Goal: Use online tool/utility: Utilize a website feature to perform a specific function

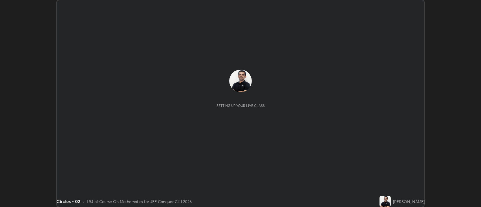
scroll to position [207, 481]
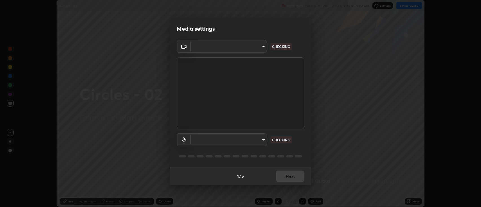
type input "2c539df44b605aa39b17bbacab34c2b800175de7e12b0f96efb5519cb0c2d180"
type input "default"
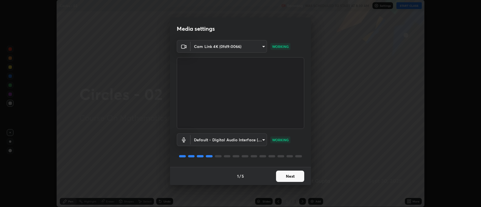
click at [296, 175] on button "Next" at bounding box center [290, 176] width 28 height 11
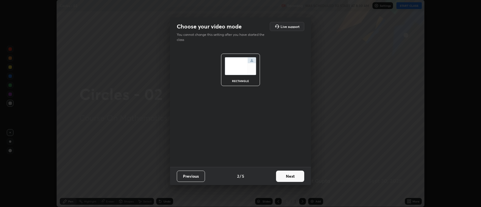
click at [296, 175] on button "Next" at bounding box center [290, 176] width 28 height 11
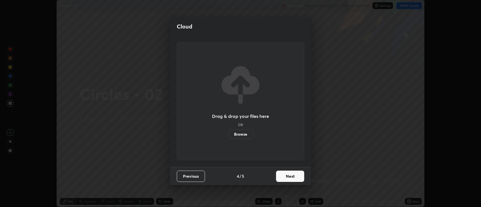
click at [295, 177] on button "Next" at bounding box center [290, 176] width 28 height 11
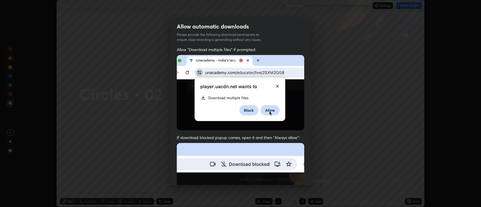
click at [296, 178] on img at bounding box center [240, 204] width 127 height 123
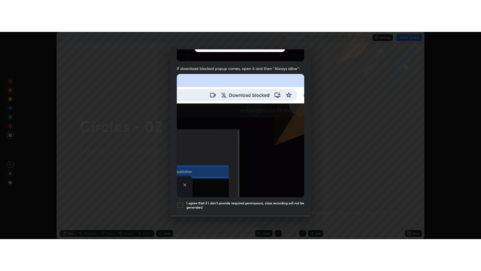
scroll to position [114, 0]
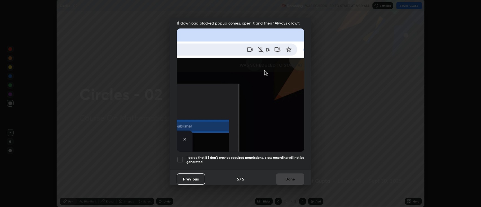
click at [235, 155] on h5 "I agree that if I don't provide required permissions, class recording will not …" at bounding box center [245, 159] width 118 height 9
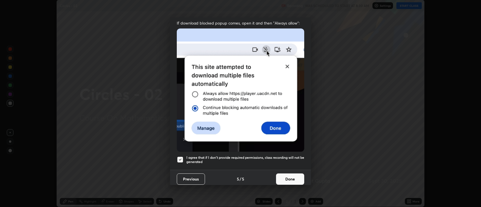
click at [287, 179] on button "Done" at bounding box center [290, 178] width 28 height 11
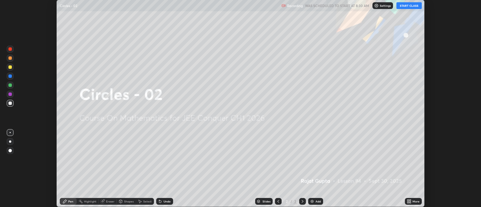
click at [314, 202] on div "Add" at bounding box center [315, 201] width 15 height 7
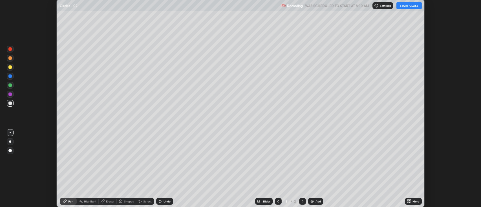
click at [404, 6] on button "START CLASS" at bounding box center [408, 5] width 25 height 7
click at [413, 201] on div "More" at bounding box center [415, 201] width 7 height 3
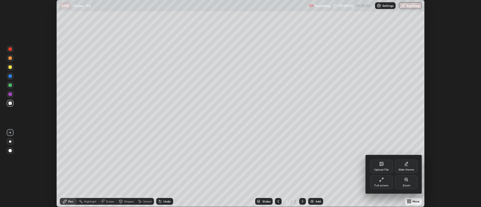
click at [382, 185] on div "Full screen" at bounding box center [381, 185] width 14 height 3
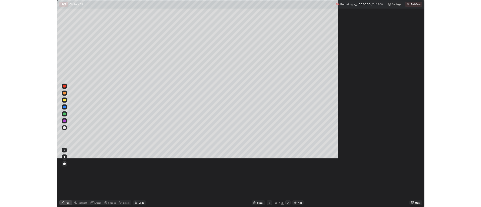
scroll to position [271, 481]
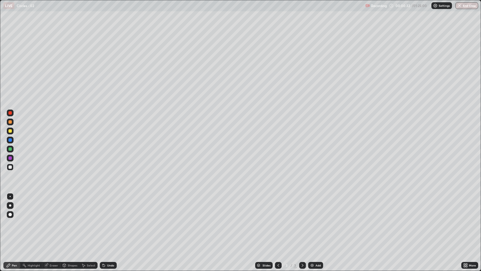
click at [72, 207] on div "Shapes" at bounding box center [73, 265] width 10 height 3
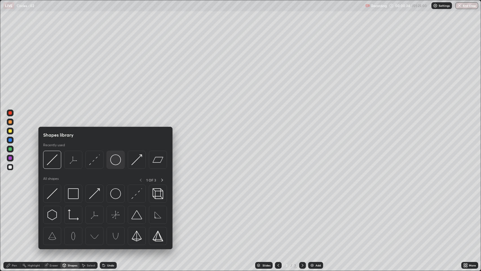
click at [119, 160] on img at bounding box center [115, 159] width 11 height 11
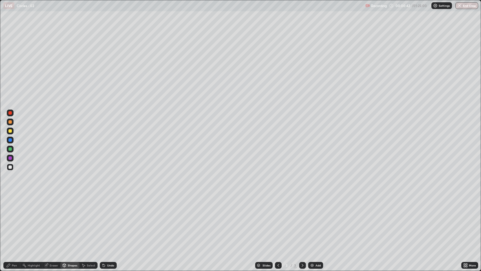
click at [110, 207] on div "Undo" at bounding box center [110, 265] width 7 height 3
click at [73, 207] on div "Shapes" at bounding box center [73, 265] width 10 height 3
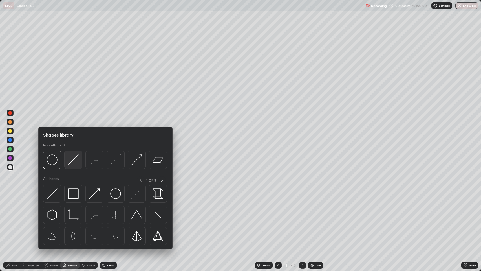
click at [76, 163] on img at bounding box center [73, 159] width 11 height 11
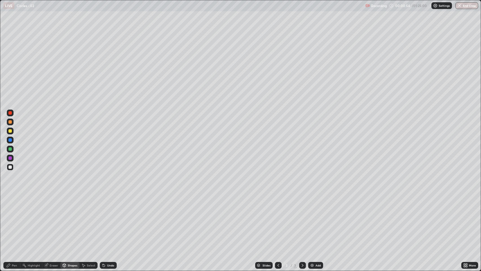
click at [66, 207] on icon at bounding box center [64, 265] width 5 height 5
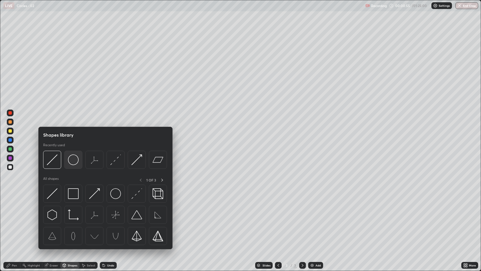
click at [75, 159] on img at bounding box center [73, 159] width 11 height 11
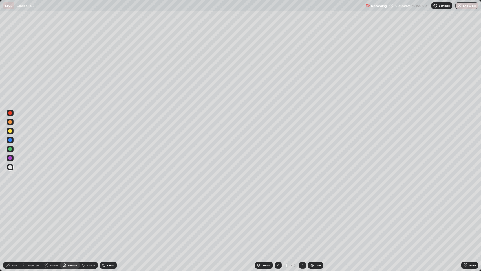
click at [94, 207] on div "Select" at bounding box center [91, 265] width 8 height 3
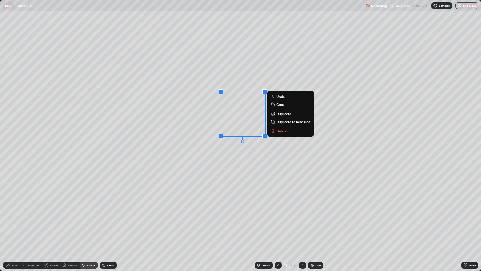
click at [261, 156] on div "0 ° Undo Copy Duplicate Duplicate to new slide Delete" at bounding box center [240, 135] width 481 height 270
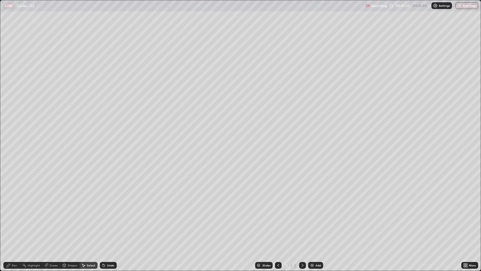
click at [313, 207] on img at bounding box center [312, 265] width 5 height 5
click at [14, 207] on div "Pen" at bounding box center [14, 265] width 5 height 3
click at [236, 207] on div "Slides 4 / 4 Add" at bounding box center [289, 264] width 345 height 11
click at [278, 207] on icon at bounding box center [278, 265] width 5 height 5
click at [278, 207] on icon at bounding box center [278, 265] width 2 height 3
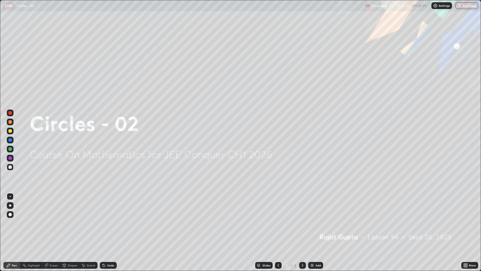
click at [277, 207] on icon at bounding box center [278, 265] width 5 height 5
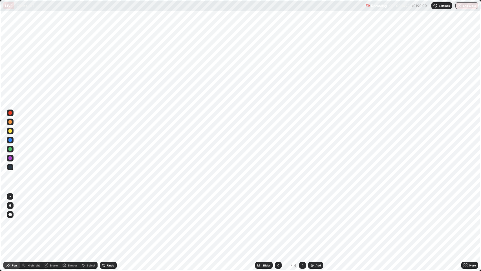
click at [302, 207] on icon at bounding box center [302, 265] width 5 height 5
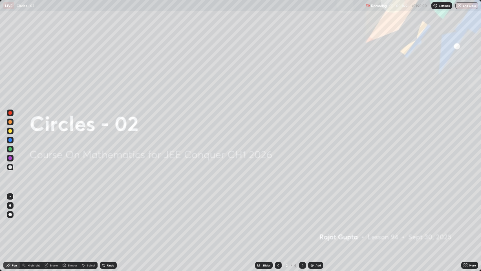
click at [302, 207] on icon at bounding box center [302, 265] width 5 height 5
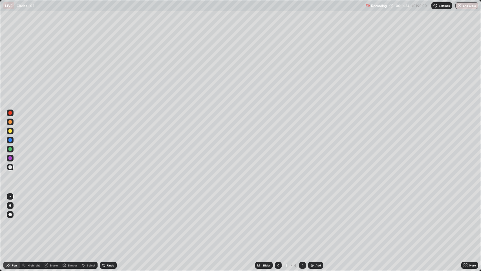
click at [73, 207] on div "Shapes" at bounding box center [73, 265] width 10 height 3
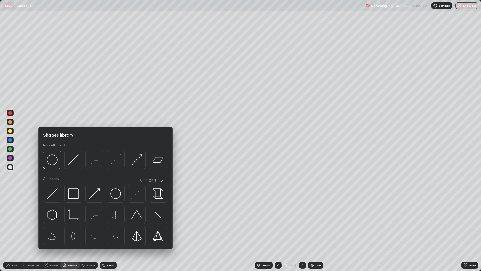
click at [72, 207] on div "Shapes" at bounding box center [73, 265] width 10 height 3
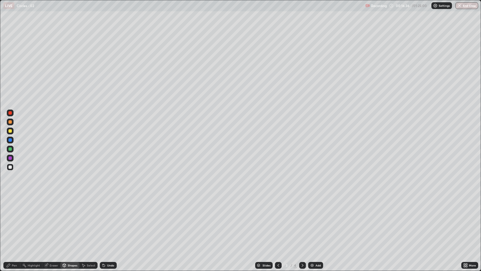
click at [74, 207] on div "Shapes" at bounding box center [73, 265] width 10 height 3
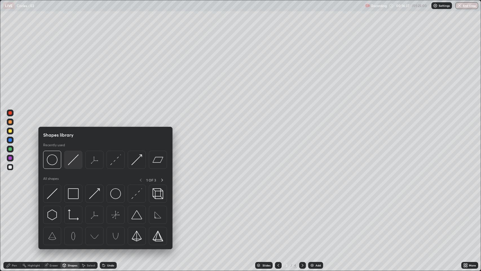
click at [77, 161] on img at bounding box center [73, 159] width 11 height 11
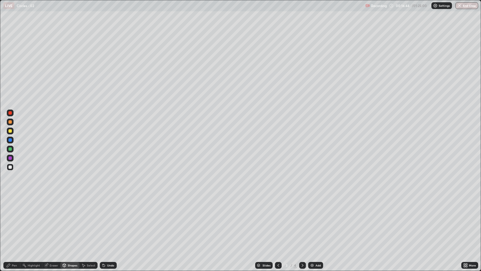
click at [69, 207] on div "Shapes" at bounding box center [69, 265] width 19 height 7
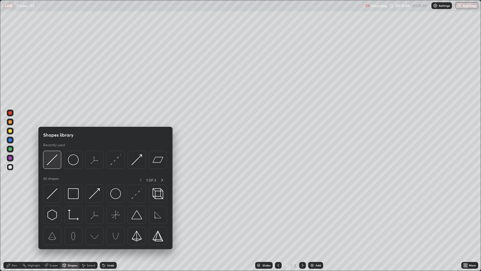
click at [54, 161] on img at bounding box center [52, 159] width 11 height 11
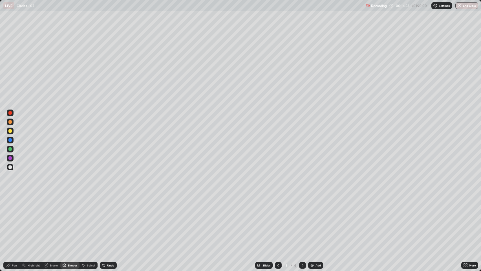
click at [109, 207] on div "Undo" at bounding box center [110, 265] width 7 height 3
click at [17, 207] on div "Pen" at bounding box center [14, 265] width 5 height 3
click at [109, 207] on div "Undo" at bounding box center [110, 265] width 7 height 3
click at [10, 132] on div at bounding box center [9, 130] width 3 height 3
click at [10, 167] on div at bounding box center [9, 166] width 3 height 3
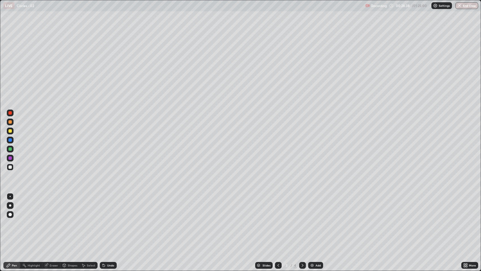
click at [302, 207] on icon at bounding box center [302, 265] width 5 height 5
click at [280, 207] on div at bounding box center [278, 265] width 7 height 7
click at [318, 207] on div "Add" at bounding box center [317, 265] width 5 height 3
click at [71, 207] on div "Shapes" at bounding box center [73, 265] width 10 height 3
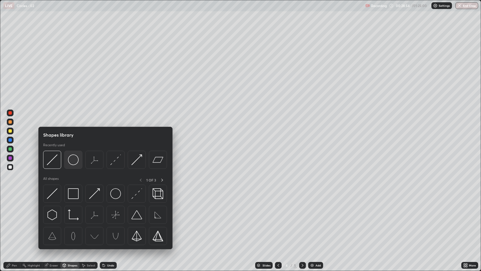
click at [76, 161] on img at bounding box center [73, 159] width 11 height 11
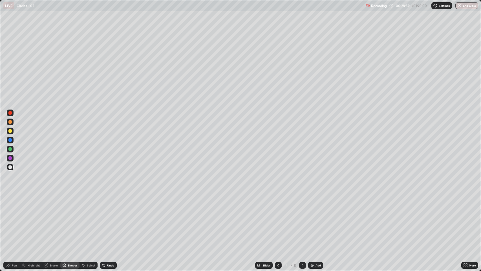
click at [74, 207] on div "Shapes" at bounding box center [73, 265] width 10 height 3
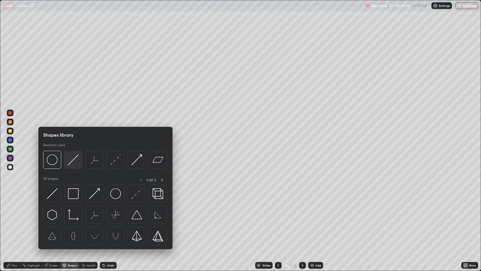
click at [76, 158] on img at bounding box center [73, 159] width 11 height 11
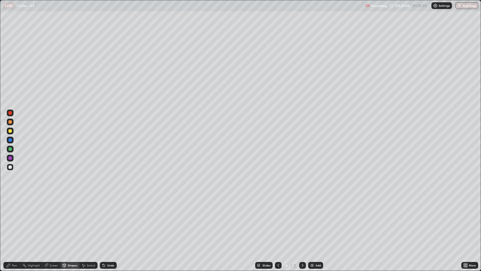
click at [74, 207] on div "Shapes" at bounding box center [73, 265] width 10 height 3
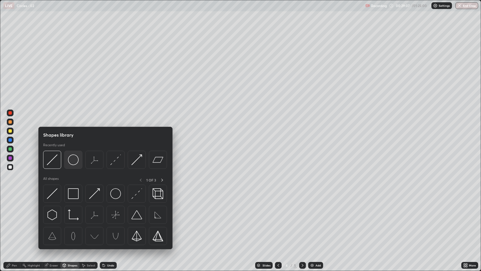
click at [77, 162] on img at bounding box center [73, 159] width 11 height 11
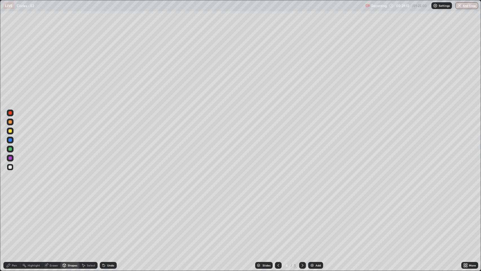
click at [92, 207] on div "Select" at bounding box center [88, 265] width 18 height 7
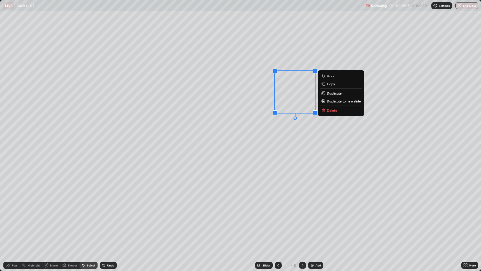
click at [300, 139] on div "0 ° Undo Copy Duplicate Duplicate to new slide Delete" at bounding box center [240, 135] width 481 height 270
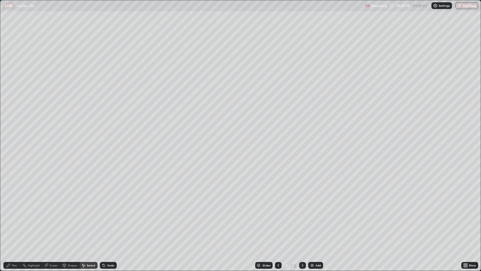
click at [16, 207] on div "Pen" at bounding box center [14, 265] width 5 height 3
click at [72, 207] on div "Shapes" at bounding box center [73, 265] width 10 height 3
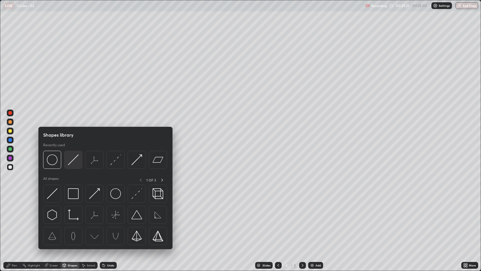
click at [76, 160] on img at bounding box center [73, 159] width 11 height 11
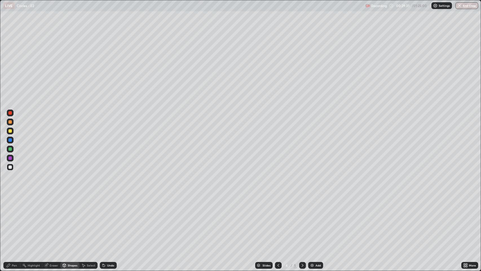
click at [72, 207] on div "Shapes" at bounding box center [73, 265] width 10 height 3
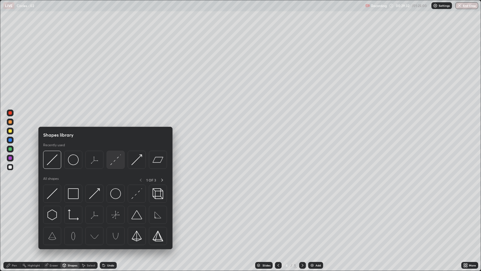
click at [119, 161] on img at bounding box center [115, 159] width 11 height 11
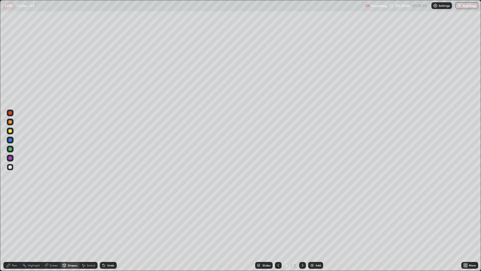
click at [14, 207] on div "Pen" at bounding box center [14, 265] width 5 height 3
click at [11, 150] on div at bounding box center [9, 148] width 3 height 3
click at [468, 207] on icon at bounding box center [465, 265] width 5 height 5
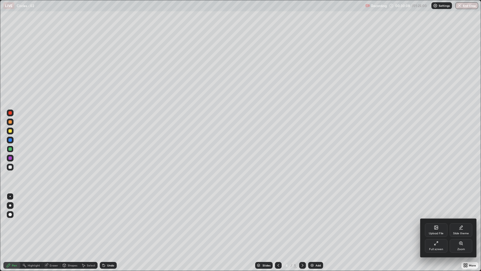
click at [438, 207] on icon at bounding box center [436, 243] width 5 height 5
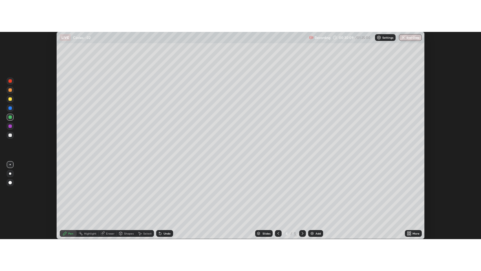
scroll to position [27976, 27702]
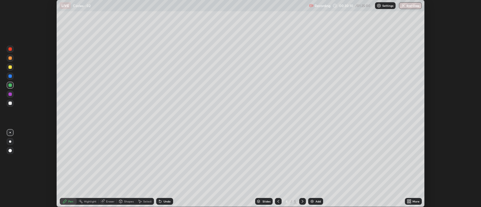
click at [417, 201] on div "More" at bounding box center [415, 201] width 7 height 3
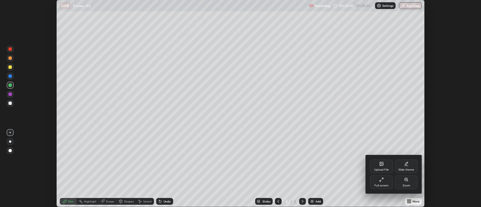
click at [411, 185] on div "Zoom" at bounding box center [406, 182] width 23 height 14
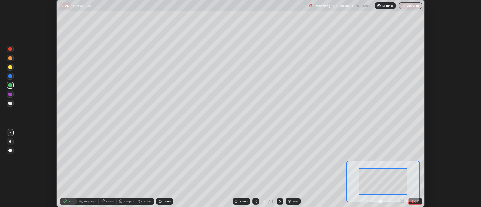
click at [404, 202] on icon at bounding box center [402, 201] width 6 height 6
click at [403, 201] on icon at bounding box center [402, 201] width 4 height 4
click at [403, 200] on div at bounding box center [384, 201] width 42 height 7
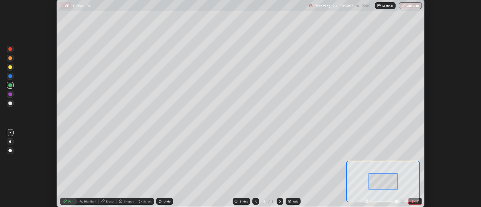
click at [403, 200] on div at bounding box center [384, 201] width 42 height 7
click at [404, 200] on div at bounding box center [384, 201] width 42 height 7
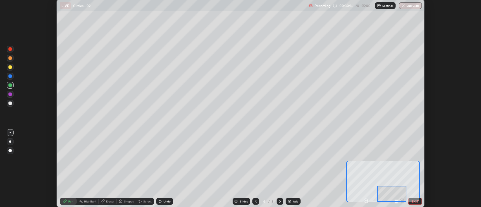
click at [417, 201] on button "EXIT" at bounding box center [415, 201] width 14 height 7
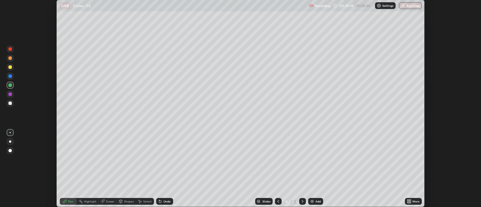
click at [412, 202] on div "More" at bounding box center [415, 201] width 7 height 3
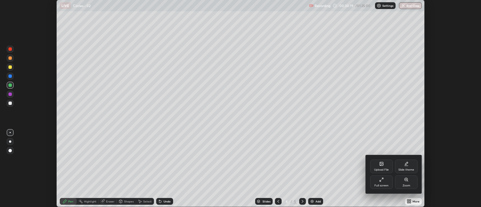
click at [384, 187] on div "Full screen" at bounding box center [381, 185] width 14 height 3
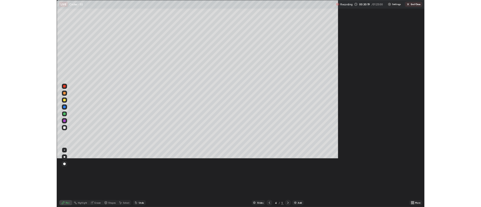
scroll to position [271, 481]
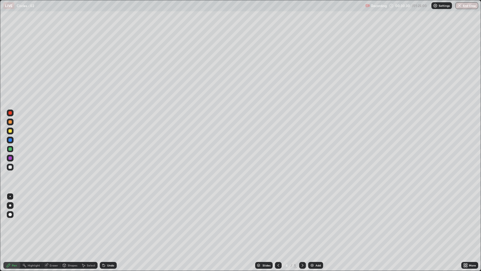
click at [278, 207] on icon at bounding box center [278, 265] width 5 height 5
click at [302, 207] on icon at bounding box center [302, 265] width 5 height 5
click at [10, 167] on div at bounding box center [9, 166] width 3 height 3
click at [313, 207] on div "Add" at bounding box center [315, 265] width 15 height 7
click at [69, 207] on div "Shapes" at bounding box center [73, 265] width 10 height 3
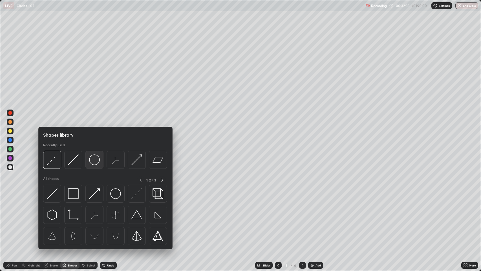
click at [95, 161] on img at bounding box center [94, 159] width 11 height 11
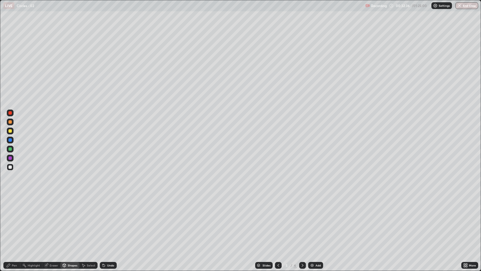
click at [16, 207] on div "Pen" at bounding box center [14, 265] width 5 height 3
click at [71, 207] on div "Shapes" at bounding box center [73, 265] width 10 height 3
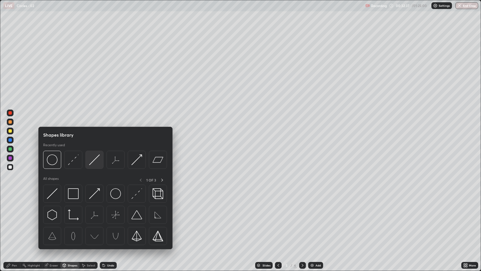
click at [94, 162] on img at bounding box center [94, 159] width 11 height 11
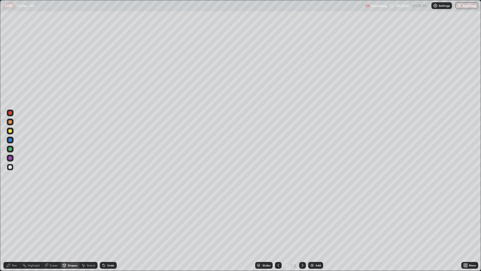
click at [70, 207] on div "Shapes" at bounding box center [73, 265] width 10 height 3
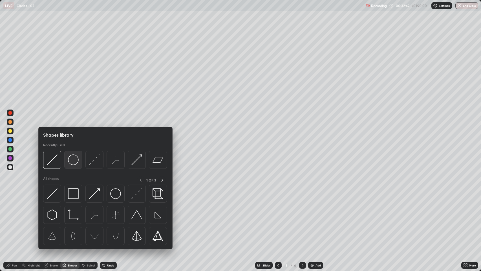
click at [77, 160] on img at bounding box center [73, 159] width 11 height 11
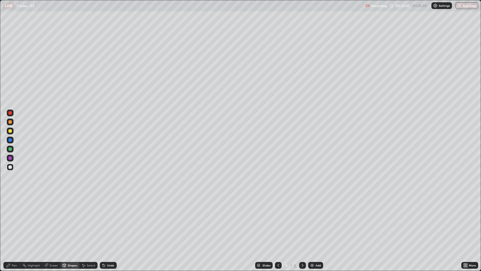
click at [93, 207] on div "Select" at bounding box center [91, 265] width 8 height 3
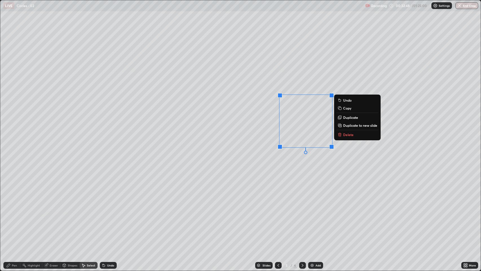
click at [289, 172] on div "0 ° Undo Copy Duplicate Duplicate to new slide Delete" at bounding box center [240, 135] width 481 height 270
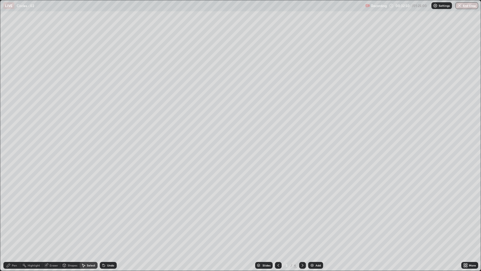
click at [67, 207] on div "Shapes" at bounding box center [69, 265] width 19 height 7
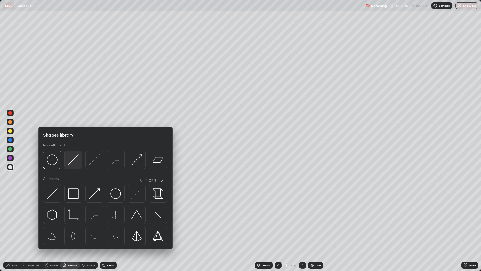
click at [76, 159] on img at bounding box center [73, 159] width 11 height 11
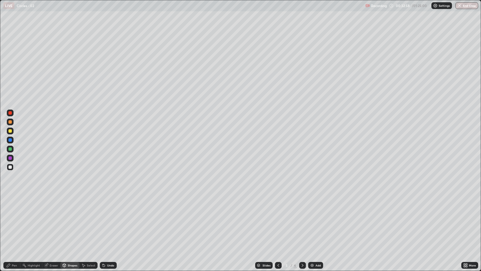
click at [108, 207] on div "Undo" at bounding box center [110, 265] width 7 height 3
click at [68, 207] on div "Shapes" at bounding box center [73, 265] width 10 height 3
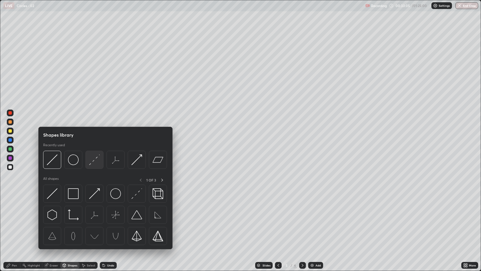
click at [97, 161] on img at bounding box center [94, 159] width 11 height 11
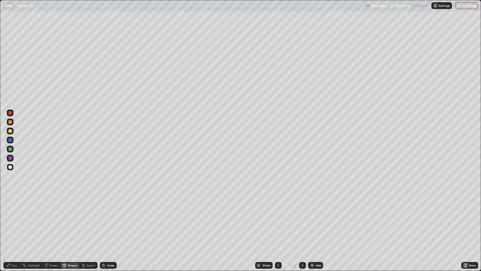
click at [72, 207] on div "Shapes" at bounding box center [73, 265] width 10 height 3
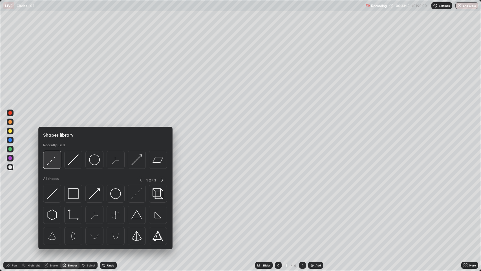
click at [55, 165] on img at bounding box center [52, 159] width 11 height 11
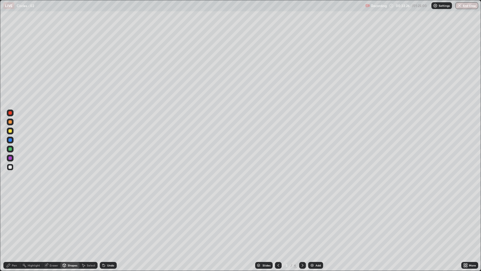
click at [16, 207] on div "Pen" at bounding box center [14, 265] width 5 height 3
click at [112, 207] on div "Undo" at bounding box center [110, 265] width 7 height 3
click at [111, 207] on div "Undo" at bounding box center [110, 265] width 7 height 3
click at [278, 207] on icon at bounding box center [278, 265] width 5 height 5
click at [301, 207] on icon at bounding box center [302, 265] width 5 height 5
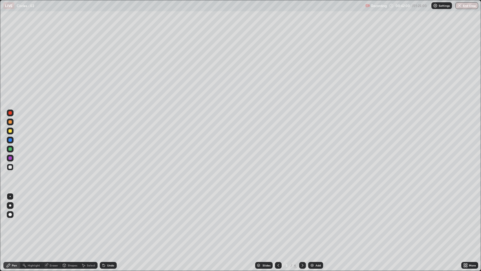
click at [302, 207] on icon at bounding box center [302, 265] width 5 height 5
click at [313, 207] on img at bounding box center [312, 265] width 5 height 5
click at [467, 207] on icon at bounding box center [466, 265] width 1 height 1
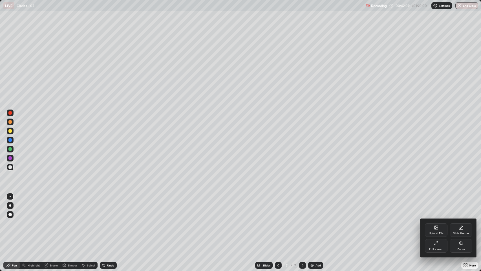
click at [437, 207] on div "Full screen" at bounding box center [436, 248] width 14 height 3
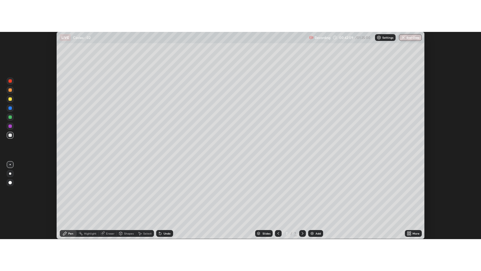
scroll to position [27976, 27702]
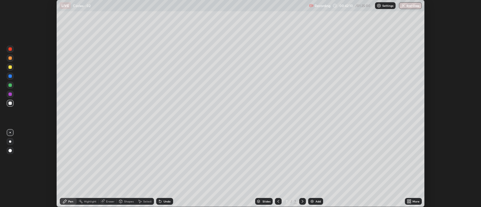
click at [417, 203] on div "More" at bounding box center [413, 201] width 17 height 7
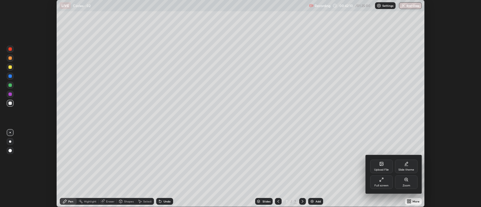
click at [411, 185] on div "Zoom" at bounding box center [406, 182] width 23 height 14
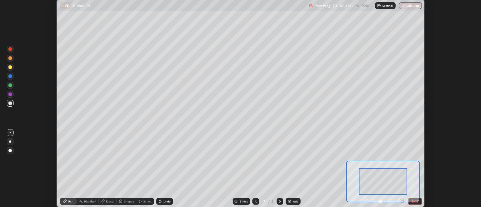
click at [404, 201] on icon at bounding box center [402, 201] width 4 height 4
click at [403, 200] on icon at bounding box center [402, 201] width 4 height 4
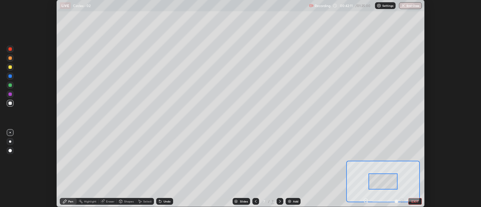
click at [402, 200] on div at bounding box center [384, 201] width 42 height 7
click at [403, 200] on div at bounding box center [384, 201] width 42 height 7
click at [419, 200] on button "EXIT" at bounding box center [415, 201] width 14 height 7
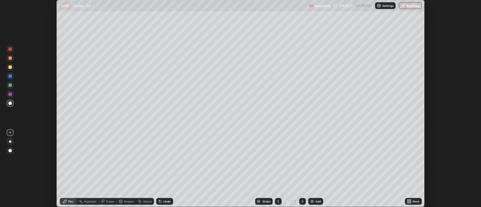
click at [417, 201] on div "More" at bounding box center [415, 201] width 7 height 3
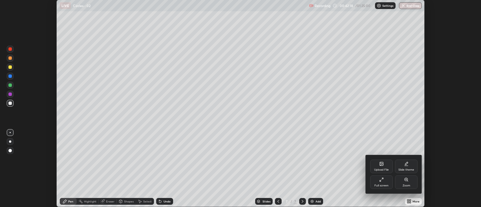
click at [384, 184] on div "Full screen" at bounding box center [381, 185] width 14 height 3
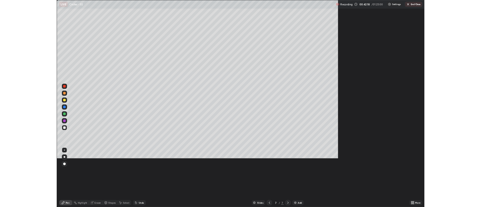
scroll to position [271, 481]
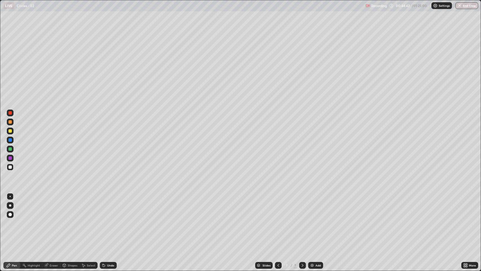
click at [112, 207] on div "Undo" at bounding box center [108, 265] width 17 height 7
click at [316, 207] on div "Add" at bounding box center [317, 265] width 5 height 3
click at [277, 207] on icon at bounding box center [278, 265] width 5 height 5
click at [303, 207] on icon at bounding box center [302, 265] width 5 height 5
click at [276, 207] on icon at bounding box center [278, 265] width 5 height 5
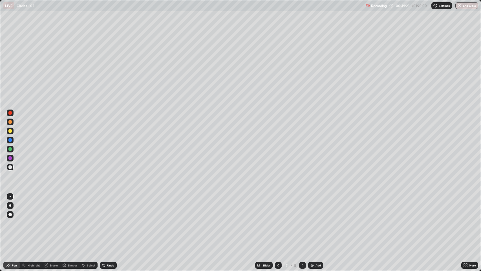
click at [53, 207] on div "Eraser" at bounding box center [51, 265] width 18 height 7
click at [11, 207] on icon at bounding box center [10, 245] width 3 height 3
click at [18, 207] on div "Pen" at bounding box center [11, 265] width 17 height 7
click at [303, 207] on icon at bounding box center [302, 265] width 5 height 5
click at [111, 207] on div "Undo" at bounding box center [110, 265] width 7 height 3
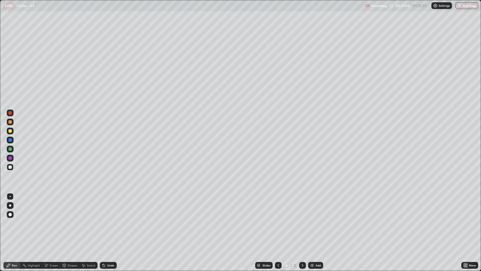
click at [110, 207] on div "Undo" at bounding box center [110, 265] width 7 height 3
click at [112, 207] on div "Undo" at bounding box center [110, 265] width 7 height 3
click at [314, 207] on div "Add" at bounding box center [315, 265] width 15 height 7
click at [108, 207] on div "Undo" at bounding box center [110, 265] width 7 height 3
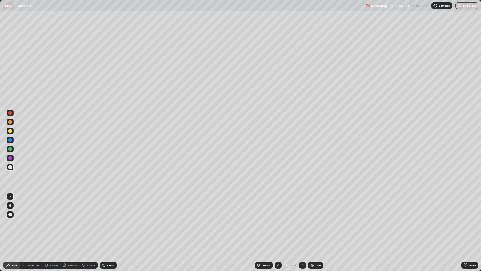
click at [313, 207] on img at bounding box center [312, 265] width 5 height 5
click at [314, 207] on div "Add" at bounding box center [315, 265] width 15 height 7
click at [313, 207] on img at bounding box center [312, 265] width 5 height 5
click at [278, 207] on icon at bounding box center [278, 265] width 5 height 5
click at [279, 207] on icon at bounding box center [278, 265] width 5 height 5
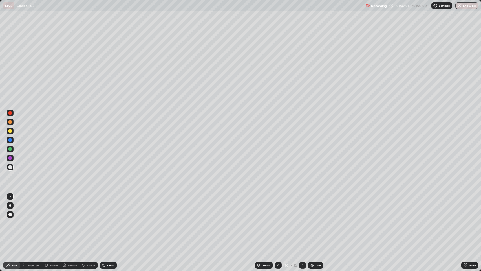
click at [302, 207] on icon at bounding box center [302, 265] width 5 height 5
click at [302, 207] on icon at bounding box center [303, 265] width 2 height 3
click at [107, 207] on div "Undo" at bounding box center [110, 265] width 7 height 3
click at [314, 207] on div "Add" at bounding box center [315, 265] width 15 height 7
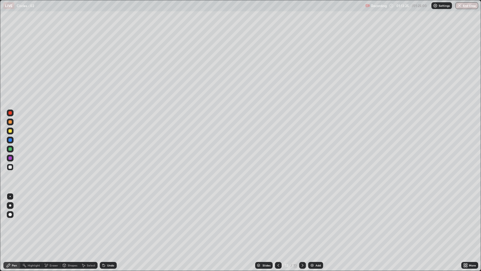
click at [314, 207] on div "Add" at bounding box center [315, 265] width 15 height 7
click at [11, 131] on div at bounding box center [9, 130] width 3 height 3
click at [71, 207] on div "Shapes" at bounding box center [73, 265] width 10 height 3
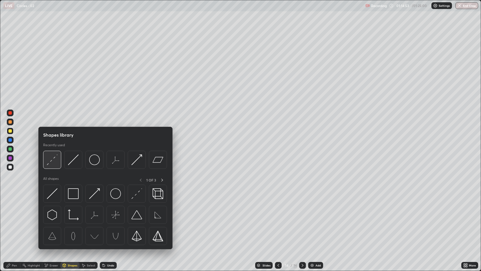
click at [55, 159] on img at bounding box center [52, 159] width 11 height 11
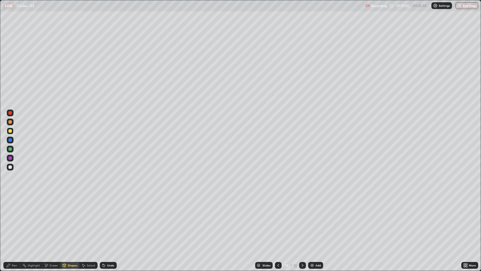
click at [9, 159] on div at bounding box center [9, 157] width 3 height 3
click at [11, 168] on div at bounding box center [9, 166] width 3 height 3
click at [111, 207] on div "Undo" at bounding box center [108, 265] width 17 height 7
click at [16, 207] on div "Pen" at bounding box center [14, 265] width 5 height 3
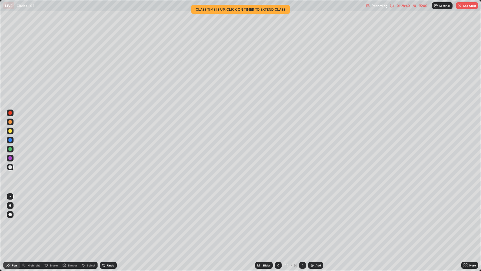
click at [461, 6] on img "button" at bounding box center [459, 5] width 5 height 5
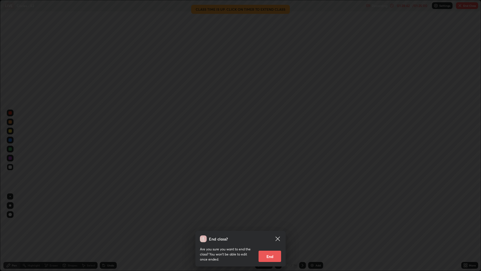
click at [274, 207] on button "End" at bounding box center [269, 255] width 23 height 11
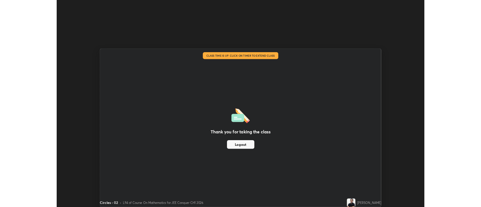
scroll to position [27976, 27702]
